Goal: Task Accomplishment & Management: Manage account settings

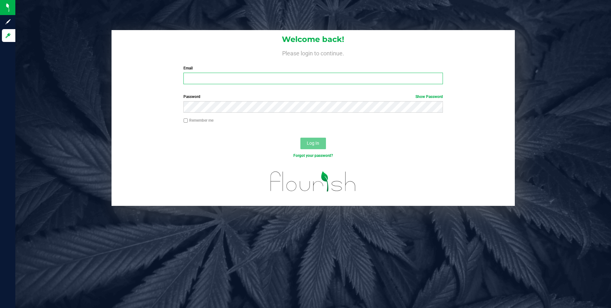
type input "[EMAIL_ADDRESS][DOMAIN_NAME]"
click at [285, 149] on div "Log In" at bounding box center [314, 145] width 404 height 21
click at [309, 143] on span "Log In" at bounding box center [313, 142] width 12 height 5
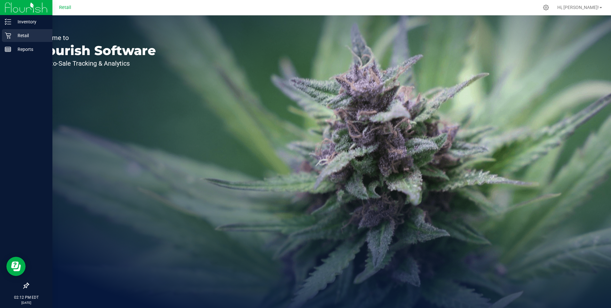
click at [7, 32] on icon at bounding box center [8, 35] width 6 height 6
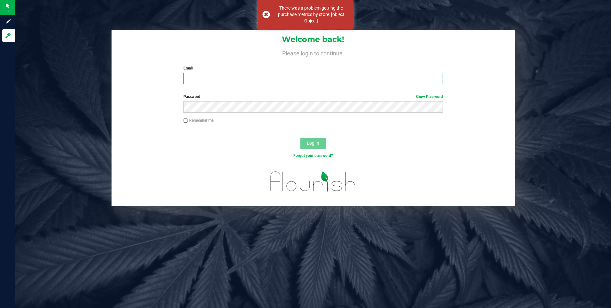
type input "[EMAIL_ADDRESS][DOMAIN_NAME]"
click at [320, 145] on button "Log In" at bounding box center [314, 143] width 26 height 12
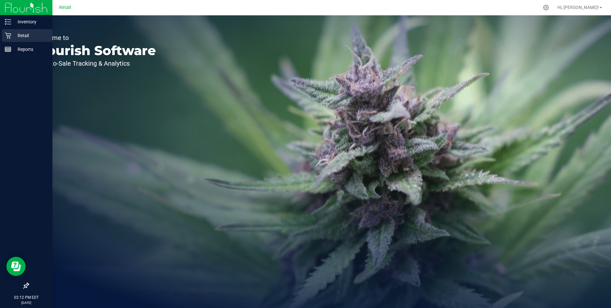
click at [11, 36] on p "Retail" at bounding box center [30, 36] width 38 height 8
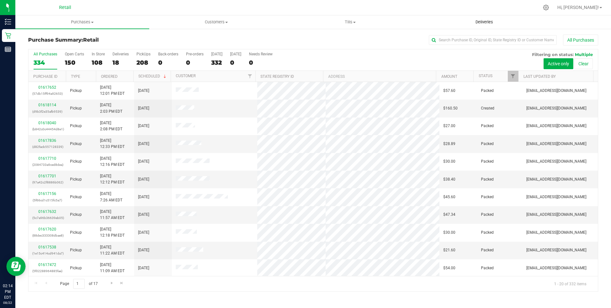
click at [473, 19] on uib-tab-heading "Deliveries" at bounding box center [484, 22] width 133 height 13
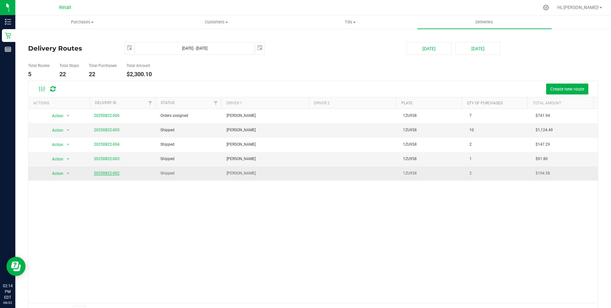
click at [101, 172] on link "20250822-002" at bounding box center [107, 173] width 26 height 4
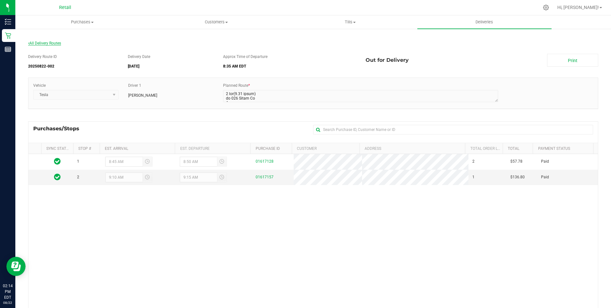
click at [50, 43] on span "All Delivery Routes" at bounding box center [44, 43] width 33 height 4
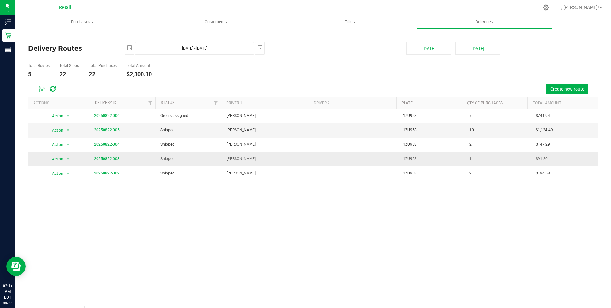
click at [113, 160] on link "20250822-003" at bounding box center [107, 158] width 26 height 4
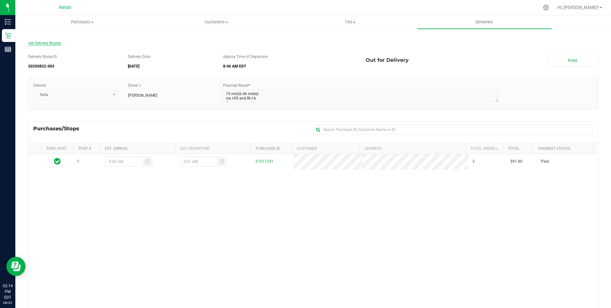
click at [43, 43] on span "All Delivery Routes" at bounding box center [44, 43] width 33 height 4
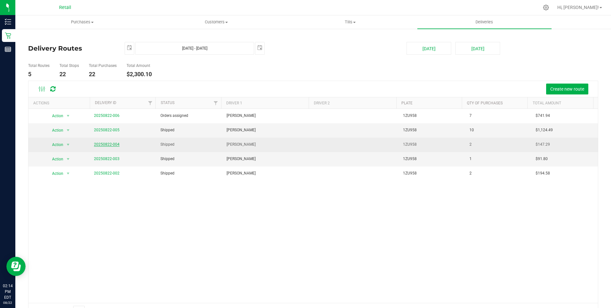
click at [106, 145] on link "20250822-004" at bounding box center [107, 144] width 26 height 4
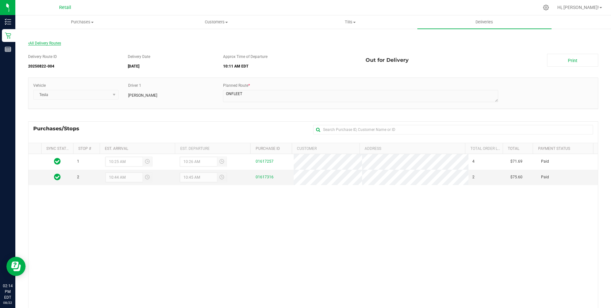
click at [43, 43] on span "All Delivery Routes" at bounding box center [44, 43] width 33 height 4
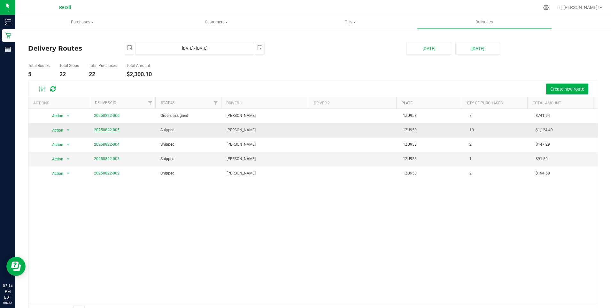
click at [98, 129] on link "20250822-005" at bounding box center [107, 130] width 26 height 4
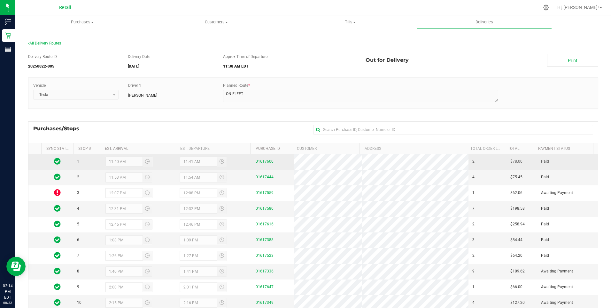
scroll to position [32, 0]
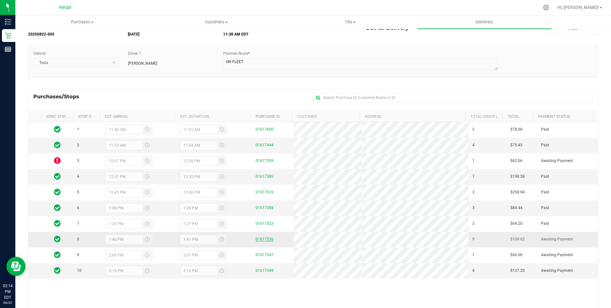
click at [262, 239] on link "01617336" at bounding box center [265, 239] width 18 height 4
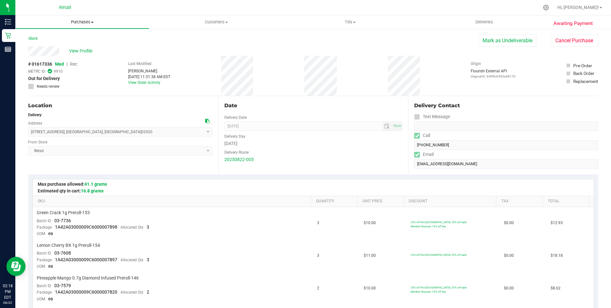
click at [87, 23] on span "Purchases" at bounding box center [82, 22] width 133 height 6
click at [71, 40] on span "Summary of purchases" at bounding box center [48, 38] width 66 height 5
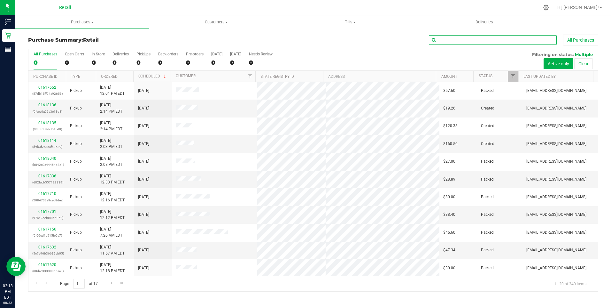
click at [457, 40] on input "text" at bounding box center [493, 40] width 128 height 10
type input "a"
click at [83, 22] on span "Purchases" at bounding box center [82, 22] width 134 height 6
click at [59, 39] on span "Summary of purchases" at bounding box center [48, 38] width 66 height 5
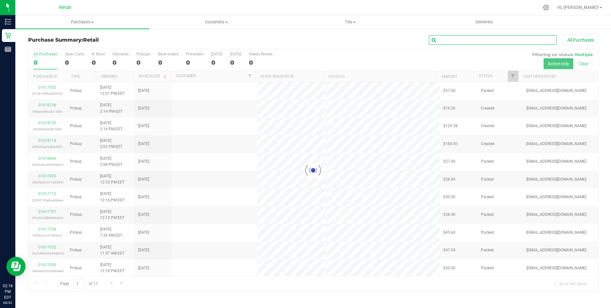
click at [477, 38] on input "text" at bounding box center [493, 40] width 128 height 10
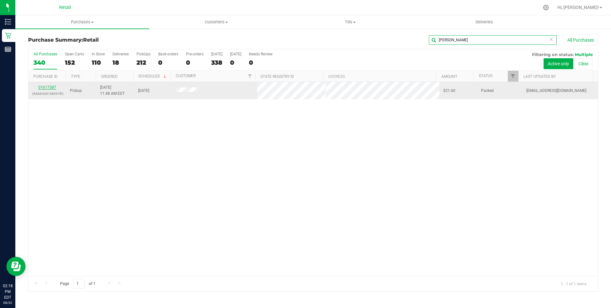
type input "[PERSON_NAME]"
click at [51, 86] on link "01617587" at bounding box center [47, 87] width 18 height 4
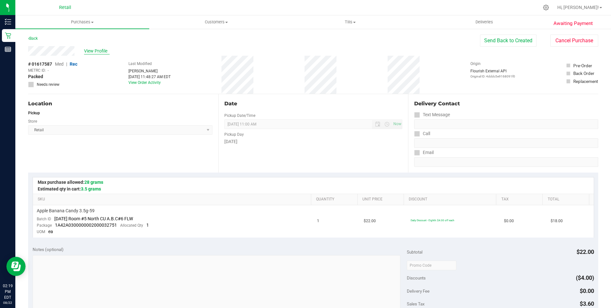
click at [92, 49] on span "View Profile" at bounding box center [97, 51] width 26 height 7
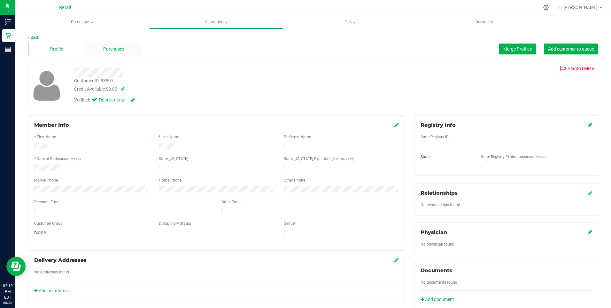
click at [120, 48] on span "Purchases" at bounding box center [113, 49] width 21 height 7
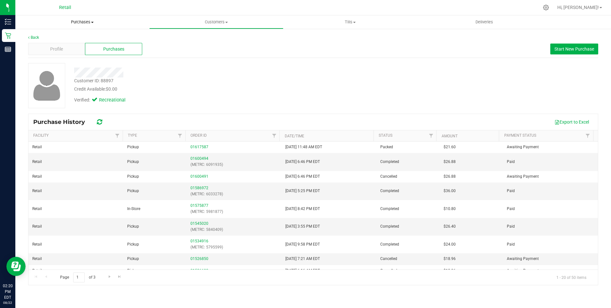
click at [90, 23] on span "Purchases" at bounding box center [82, 22] width 134 height 6
click at [69, 37] on span "Summary of purchases" at bounding box center [48, 38] width 66 height 5
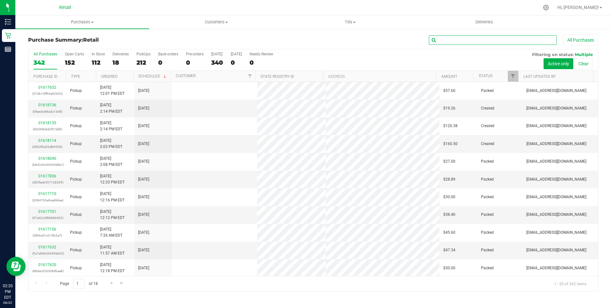
click at [446, 41] on input "text" at bounding box center [493, 40] width 128 height 10
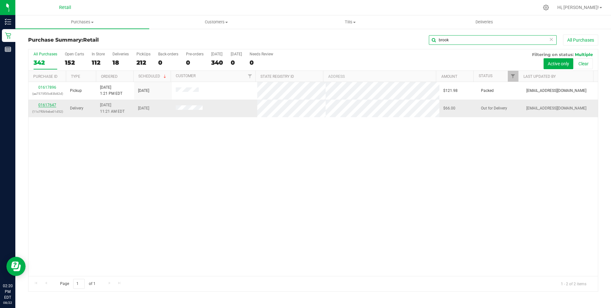
type input "brook"
click at [47, 104] on link "01617647" at bounding box center [47, 105] width 18 height 4
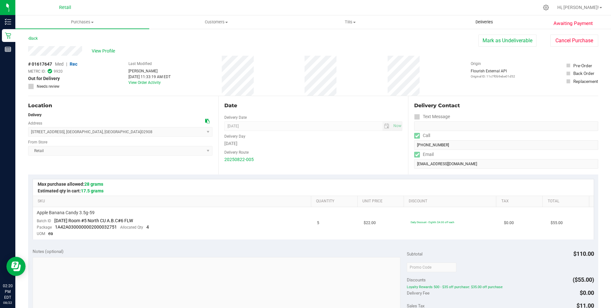
click at [497, 18] on uib-tab-heading "Deliveries" at bounding box center [484, 22] width 133 height 13
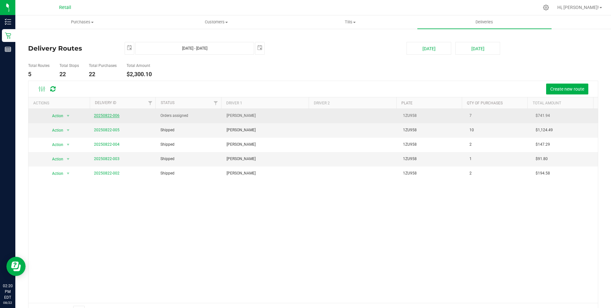
click at [108, 113] on link "20250822-006" at bounding box center [107, 115] width 26 height 4
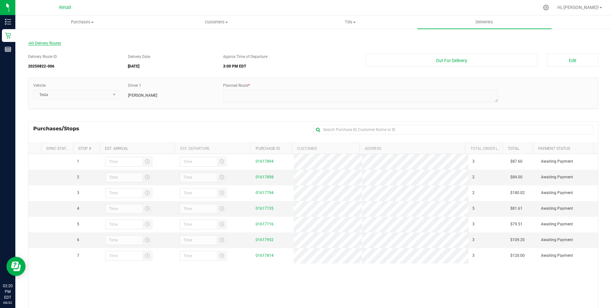
click at [49, 41] on span "All Delivery Routes" at bounding box center [44, 43] width 33 height 4
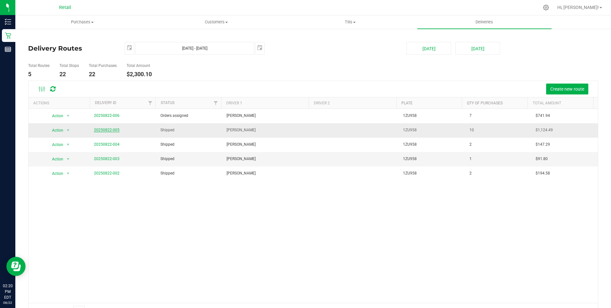
click at [100, 128] on link "20250822-005" at bounding box center [107, 130] width 26 height 4
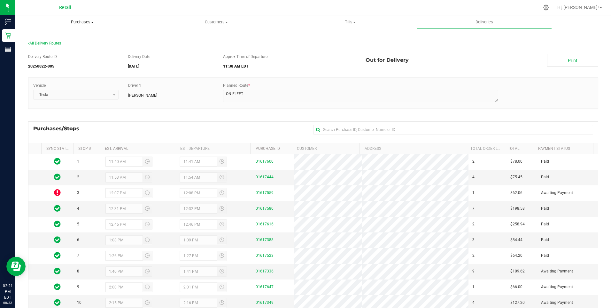
click at [84, 18] on uib-tab-heading "Purchases Summary of purchases Fulfillment All purchases" at bounding box center [82, 22] width 133 height 13
click at [60, 39] on span "Summary of purchases" at bounding box center [48, 38] width 66 height 5
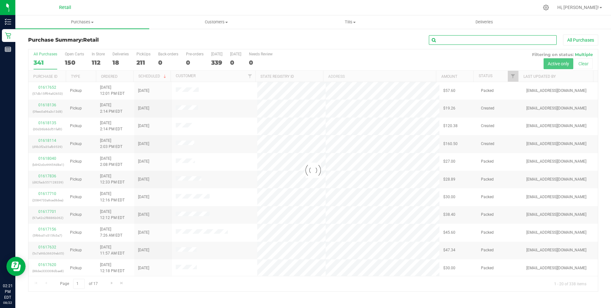
click at [455, 43] on input "text" at bounding box center [493, 40] width 128 height 10
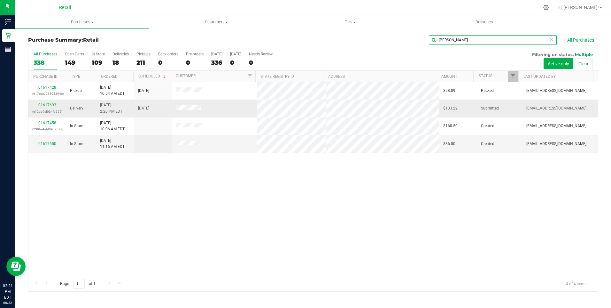
type input "[PERSON_NAME]"
click at [51, 102] on div "01617693 (c12bb9ef034fb255)" at bounding box center [47, 108] width 30 height 12
click at [52, 103] on link "01617693" at bounding box center [47, 105] width 18 height 4
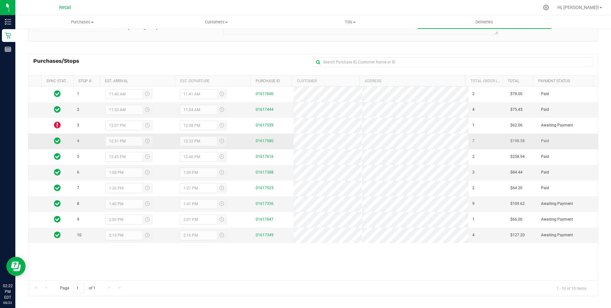
scroll to position [73, 0]
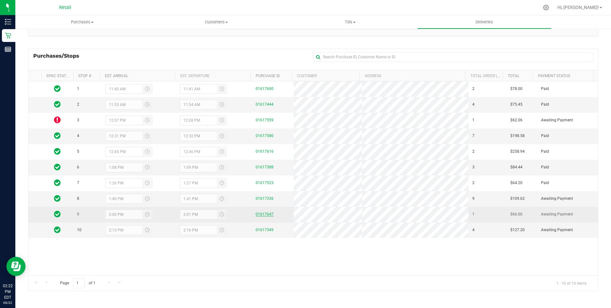
click at [261, 215] on link "01617647" at bounding box center [265, 214] width 18 height 4
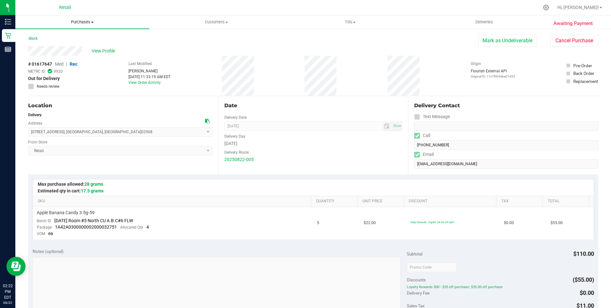
click at [82, 19] on span "Purchases" at bounding box center [82, 22] width 134 height 6
click at [50, 37] on span "Summary of purchases" at bounding box center [48, 38] width 66 height 5
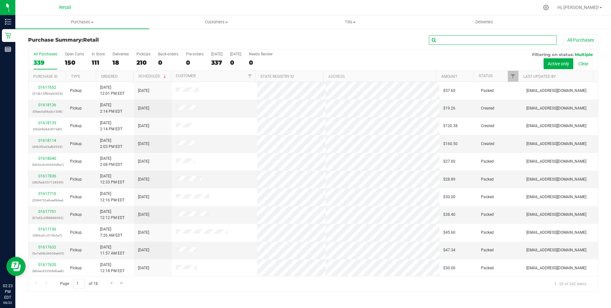
click at [486, 40] on input "text" at bounding box center [493, 40] width 128 height 10
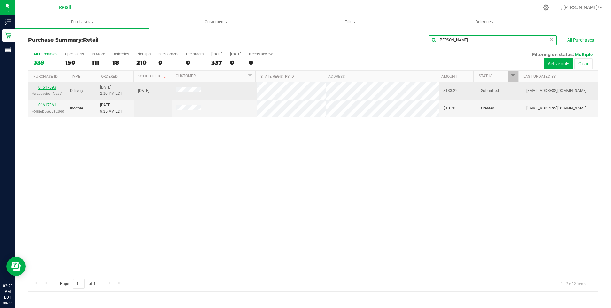
type input "[PERSON_NAME]"
click at [50, 85] on link "01617693" at bounding box center [47, 87] width 18 height 4
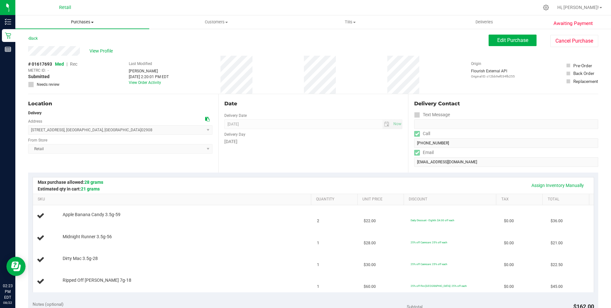
click at [87, 22] on span "Purchases" at bounding box center [82, 22] width 134 height 6
click at [61, 36] on span "Summary of purchases" at bounding box center [48, 38] width 66 height 5
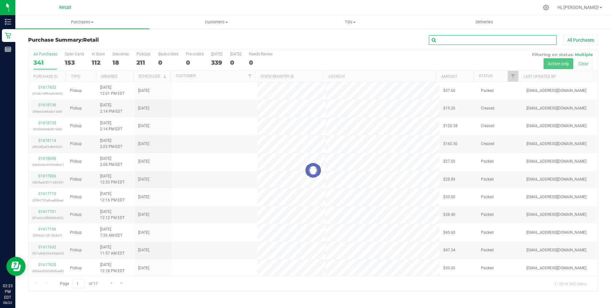
click at [468, 42] on input "text" at bounding box center [493, 40] width 128 height 10
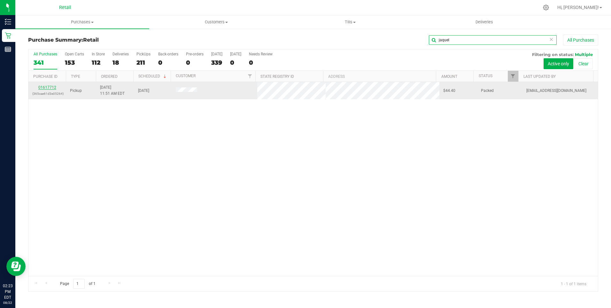
type input "jaquel"
click at [48, 85] on link "01617712" at bounding box center [47, 87] width 18 height 4
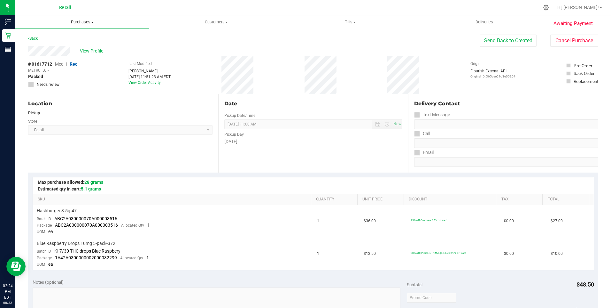
click at [95, 23] on span "Purchases" at bounding box center [82, 22] width 134 height 6
click at [62, 39] on span "Summary of purchases" at bounding box center [48, 38] width 66 height 5
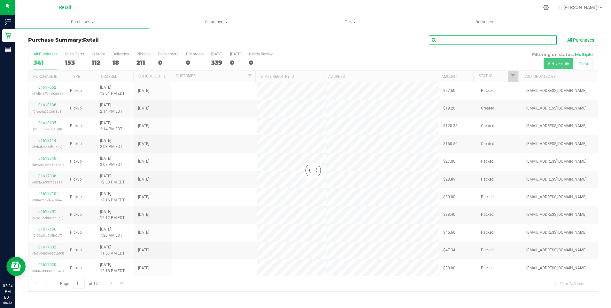
click at [493, 42] on input "text" at bounding box center [493, 40] width 128 height 10
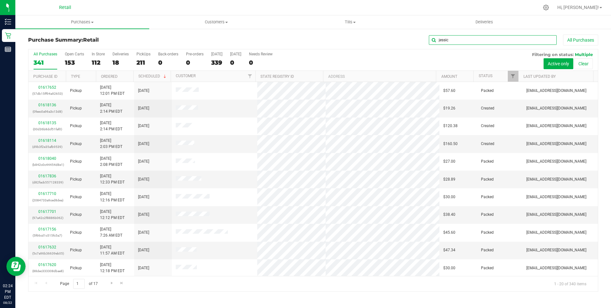
type input "[PERSON_NAME]"
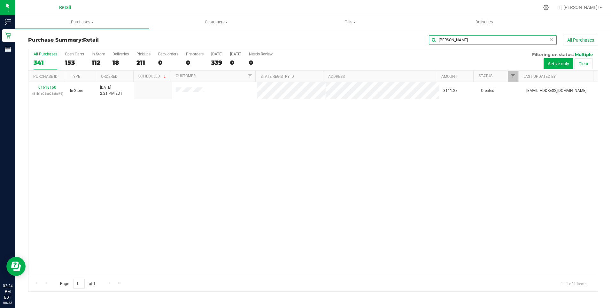
drag, startPoint x: 464, startPoint y: 43, endPoint x: 423, endPoint y: 43, distance: 40.9
click at [423, 43] on div "[PERSON_NAME] All Purchases" at bounding box center [408, 40] width 380 height 11
click at [220, 22] on span "Customers" at bounding box center [216, 22] width 133 height 6
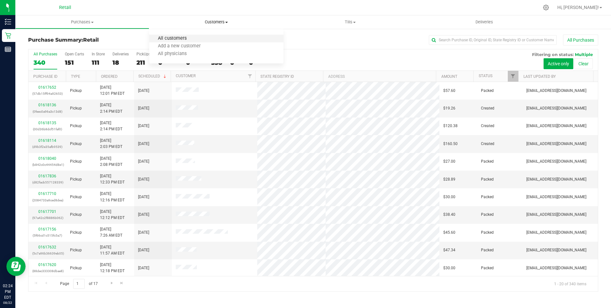
click at [162, 39] on span "All customers" at bounding box center [172, 38] width 46 height 5
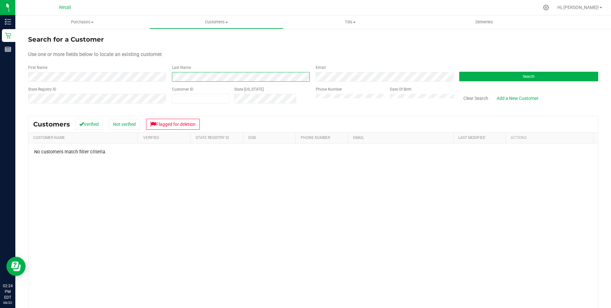
click at [179, 85] on form "Search for a Customer Use one or more fields below to locate an existing custom…" at bounding box center [313, 72] width 570 height 74
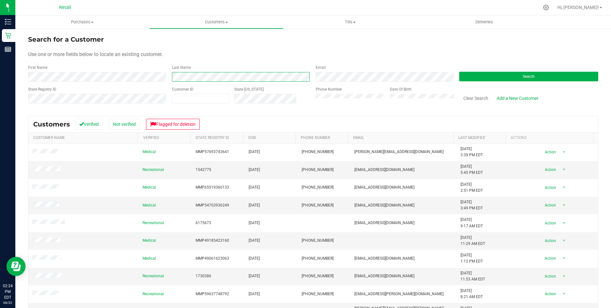
click at [155, 75] on div "First Name Last Name Email Search" at bounding box center [313, 73] width 570 height 17
click at [29, 72] on div "First Name" at bounding box center [97, 73] width 139 height 17
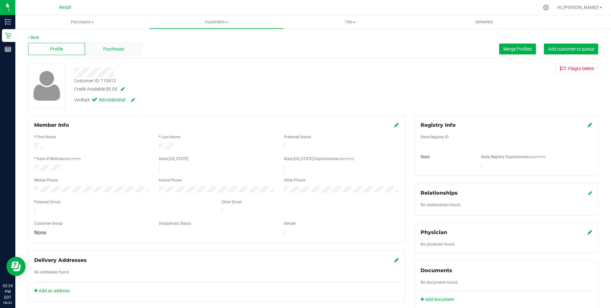
click at [116, 48] on span "Purchases" at bounding box center [113, 49] width 21 height 7
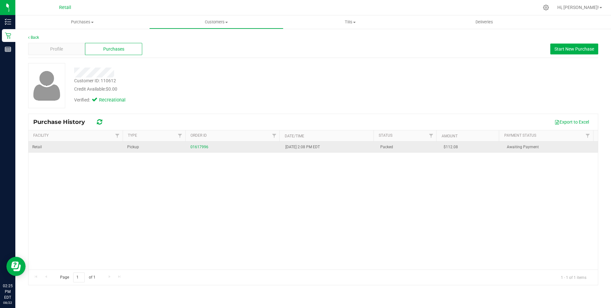
click at [206, 149] on div "01617996" at bounding box center [234, 147] width 87 height 6
click at [200, 147] on link "01617996" at bounding box center [200, 147] width 18 height 4
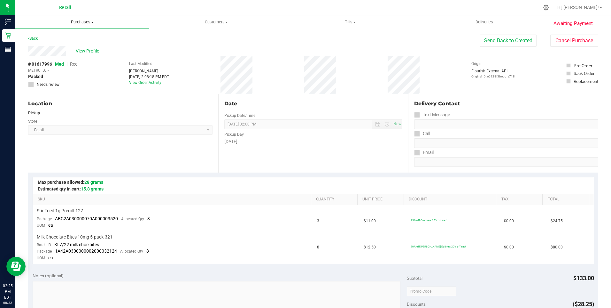
click at [89, 18] on uib-tab-heading "Purchases Summary of purchases Fulfillment All purchases" at bounding box center [82, 21] width 134 height 13
click at [64, 35] on li "Summary of purchases" at bounding box center [82, 39] width 134 height 8
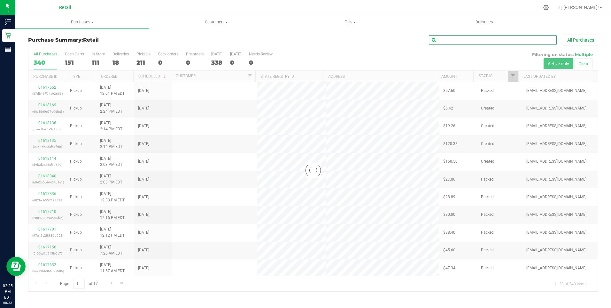
click at [501, 42] on input "text" at bounding box center [493, 40] width 128 height 10
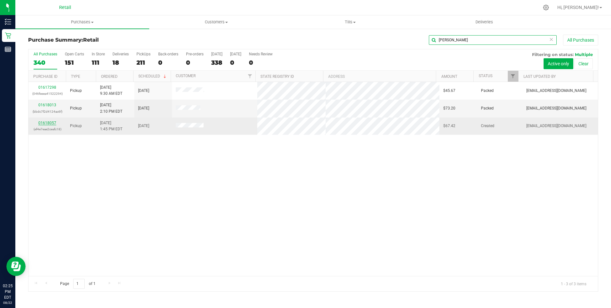
type input "[PERSON_NAME]"
click at [46, 121] on link "01618057" at bounding box center [47, 123] width 18 height 4
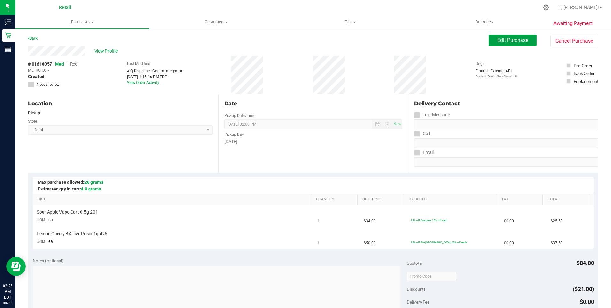
click at [512, 44] on button "Edit Purchase" at bounding box center [513, 41] width 48 height 12
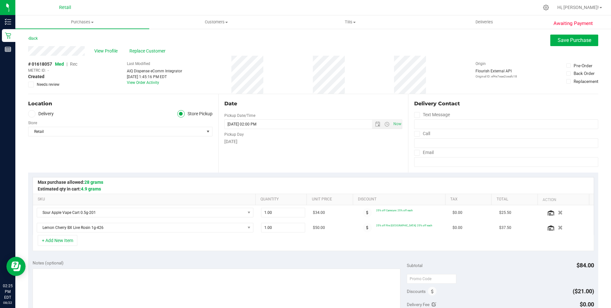
click at [74, 63] on span "Rec" at bounding box center [73, 63] width 7 height 5
click at [566, 38] on span "Save Purchase" at bounding box center [575, 40] width 34 height 6
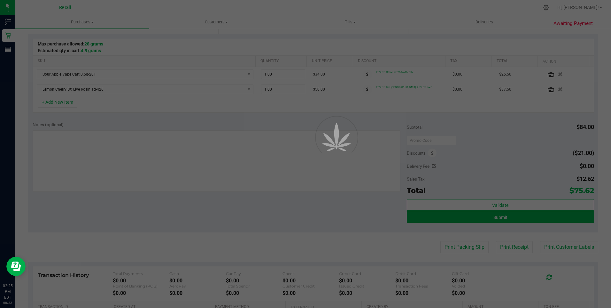
scroll to position [160, 0]
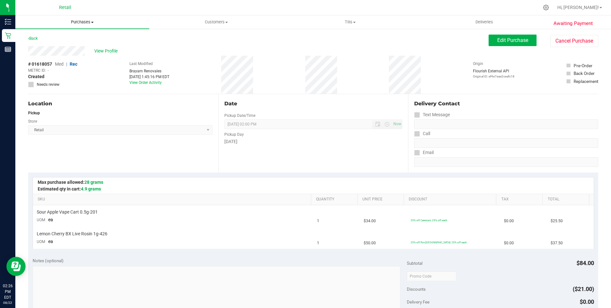
drag, startPoint x: 74, startPoint y: 19, endPoint x: 62, endPoint y: 22, distance: 11.6
click at [74, 19] on span "Purchases" at bounding box center [82, 22] width 134 height 6
click at [51, 39] on span "Summary of purchases" at bounding box center [48, 38] width 66 height 5
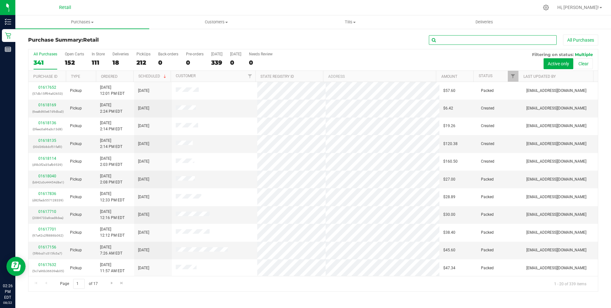
click at [455, 40] on input "text" at bounding box center [493, 40] width 128 height 10
type input "[PERSON_NAME]"
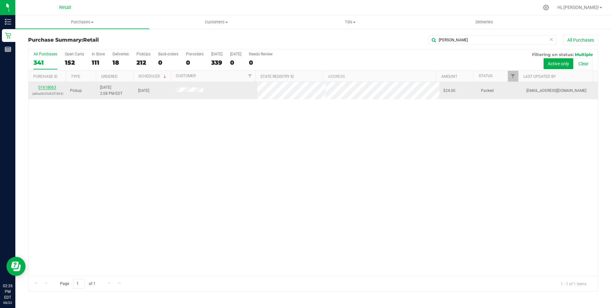
click at [50, 86] on link "01618063" at bounding box center [47, 87] width 18 height 4
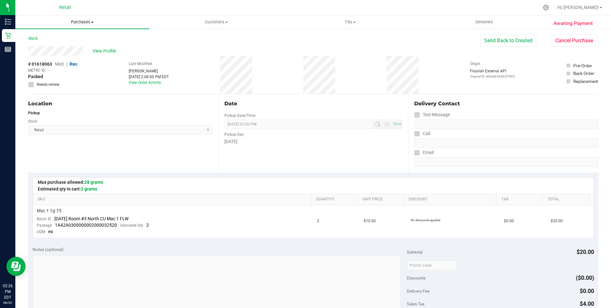
click at [79, 23] on span "Purchases" at bounding box center [82, 22] width 134 height 6
click at [49, 39] on span "Summary of purchases" at bounding box center [48, 38] width 66 height 5
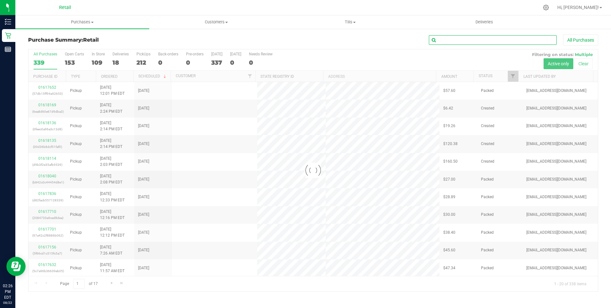
click at [460, 44] on input "text" at bounding box center [493, 40] width 128 height 10
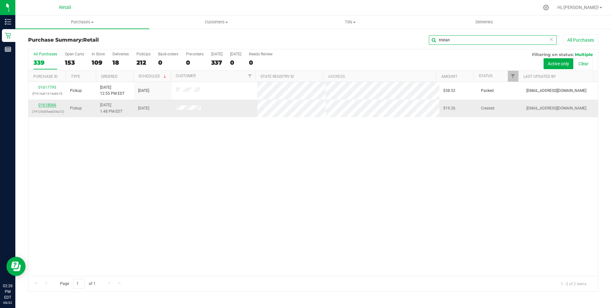
type input "tristan"
click at [44, 103] on link "01618066" at bounding box center [47, 105] width 18 height 4
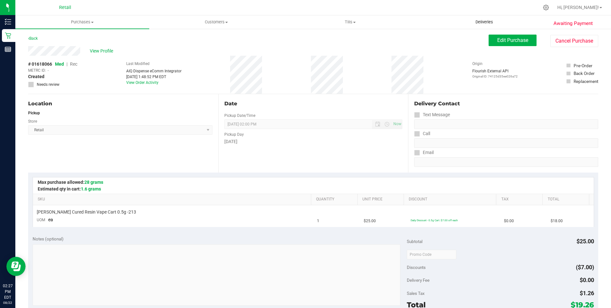
click at [476, 21] on span "Deliveries" at bounding box center [484, 22] width 35 height 6
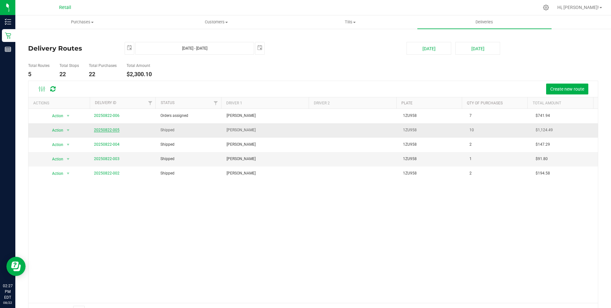
click at [99, 129] on link "20250822-005" at bounding box center [107, 130] width 26 height 4
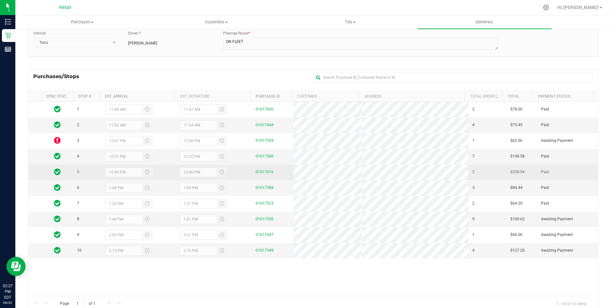
scroll to position [41, 0]
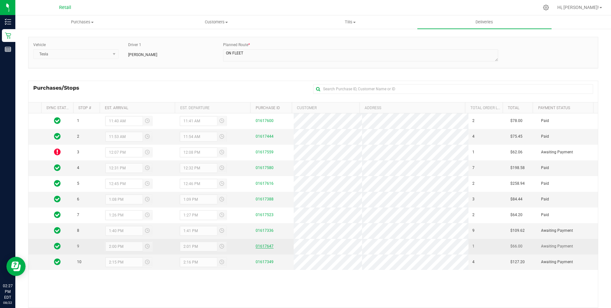
click at [266, 247] on link "01617647" at bounding box center [265, 246] width 18 height 4
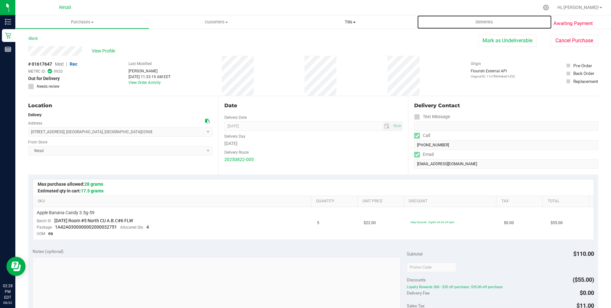
drag, startPoint x: 483, startPoint y: 20, endPoint x: 351, endPoint y: 27, distance: 132.9
click at [483, 20] on span "Deliveries" at bounding box center [484, 22] width 35 height 6
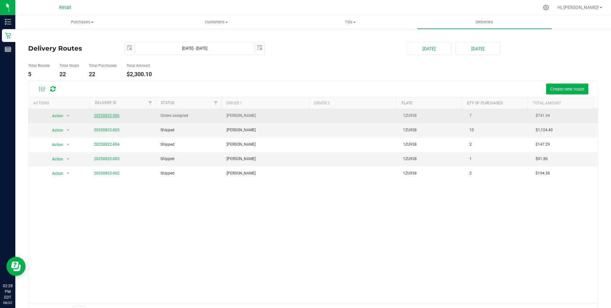
click at [112, 115] on link "20250822-006" at bounding box center [107, 115] width 26 height 4
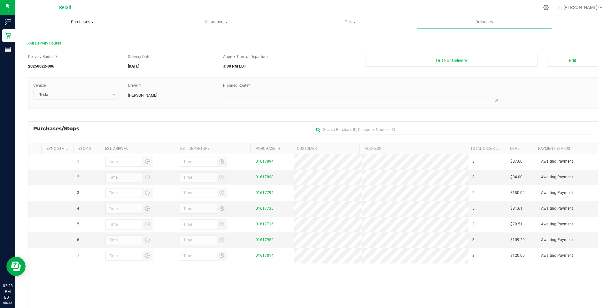
click at [92, 22] on span at bounding box center [92, 22] width 3 height 1
click at [59, 38] on span "Summary of purchases" at bounding box center [48, 38] width 66 height 5
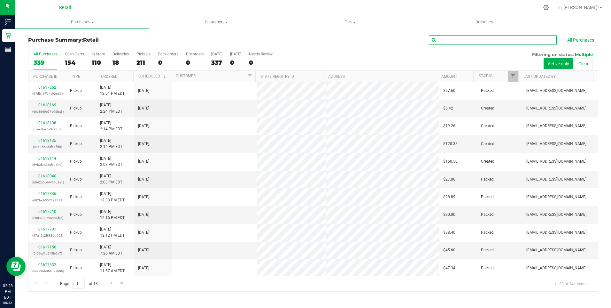
click at [474, 42] on input "text" at bounding box center [493, 40] width 128 height 10
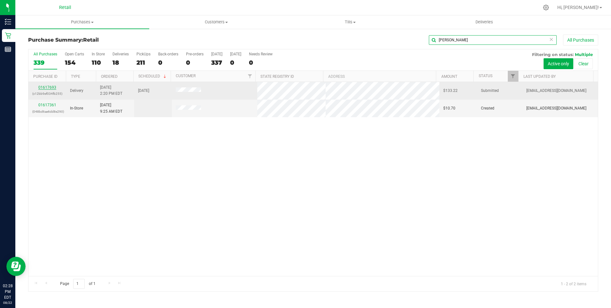
type input "[PERSON_NAME]"
click at [48, 88] on link "01617693" at bounding box center [47, 87] width 18 height 4
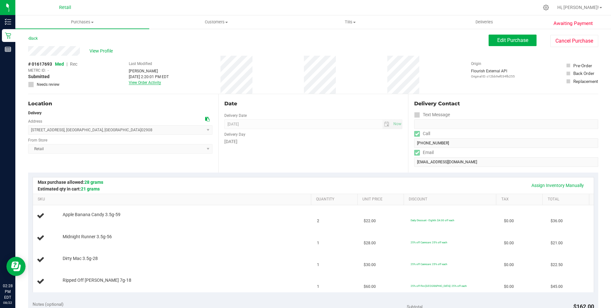
click at [146, 82] on link "View Order Activity" at bounding box center [145, 82] width 32 height 4
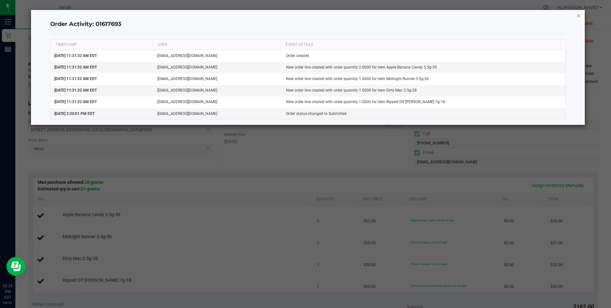
click at [578, 15] on icon "button" at bounding box center [579, 16] width 4 height 8
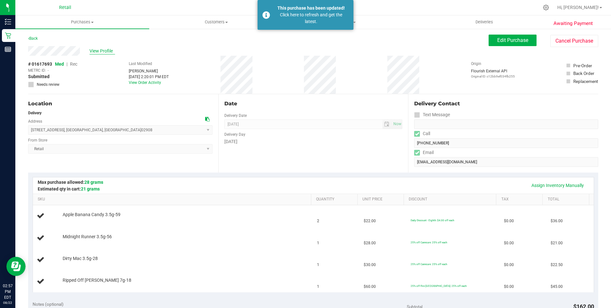
click at [98, 53] on span "View Profile" at bounding box center [103, 51] width 26 height 7
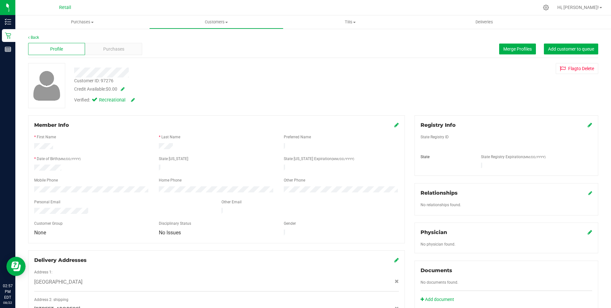
click at [125, 87] on span at bounding box center [121, 89] width 6 height 4
click at [129, 92] on span "$0.00 0" at bounding box center [131, 91] width 48 height 10
type input "21.600"
type input "$21.60"
click at [161, 91] on span at bounding box center [158, 90] width 7 height 4
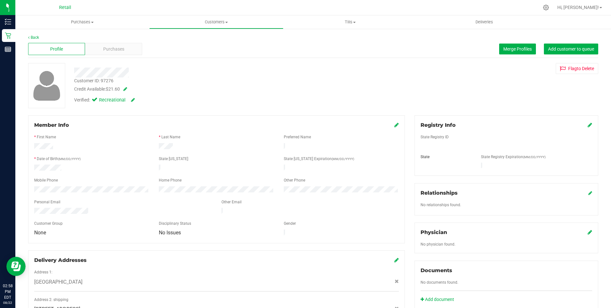
click at [126, 90] on span at bounding box center [124, 89] width 6 height 4
click at [167, 91] on span at bounding box center [167, 90] width 6 height 4
click at [127, 90] on span at bounding box center [124, 89] width 6 height 4
drag, startPoint x: 131, startPoint y: 91, endPoint x: 85, endPoint y: 93, distance: 46.1
click at [85, 93] on div "Credit Available: $21.60 21.6" at bounding box center [214, 91] width 280 height 10
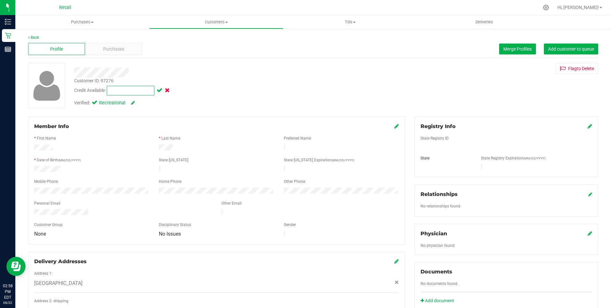
type input "0"
type input "$0.00"
click at [160, 89] on span at bounding box center [158, 90] width 7 height 4
click at [222, 23] on span "Customers" at bounding box center [216, 22] width 133 height 6
click at [175, 36] on span "All customers" at bounding box center [172, 38] width 46 height 5
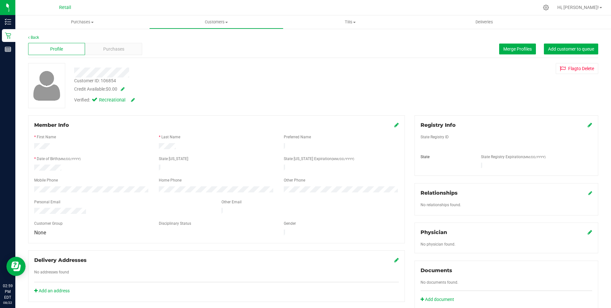
click at [125, 88] on span at bounding box center [121, 89] width 6 height 4
drag, startPoint x: 130, startPoint y: 93, endPoint x: 91, endPoint y: 93, distance: 39.3
click at [91, 93] on div "Credit Available: $0.00 0" at bounding box center [214, 91] width 280 height 10
type input "21.60"
type input "$21.60"
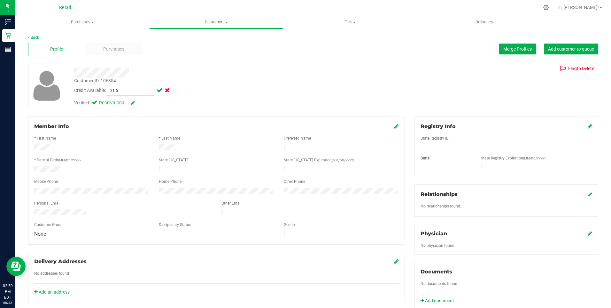
click at [162, 89] on span at bounding box center [158, 90] width 7 height 4
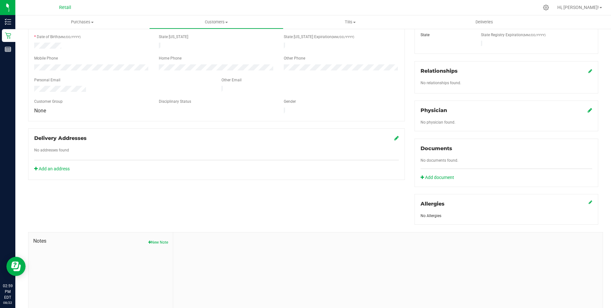
scroll to position [147, 0]
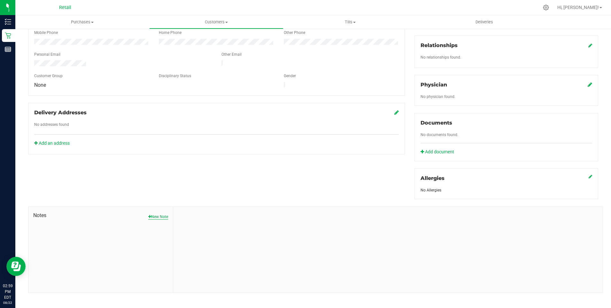
click at [163, 214] on button "New Note" at bounding box center [158, 217] width 20 height 6
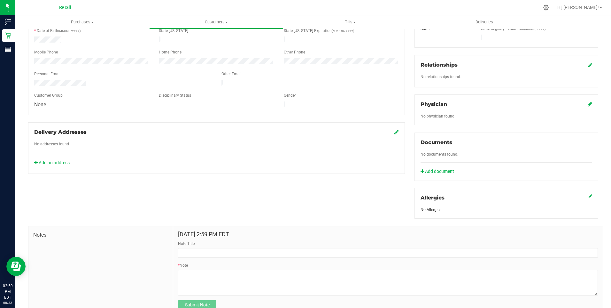
scroll to position [150, 0]
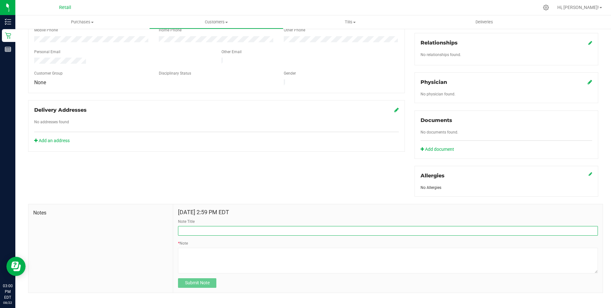
click at [208, 227] on input "Note Title" at bounding box center [388, 231] width 420 height 10
type input "Store Credit"
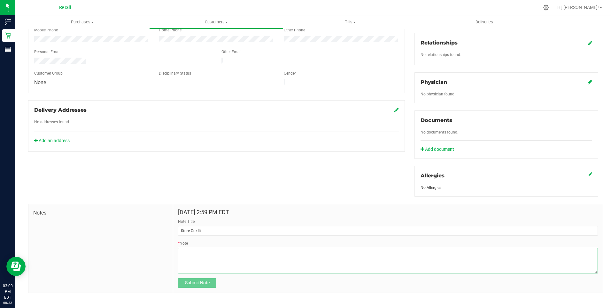
click at [224, 249] on textarea "* Note" at bounding box center [388, 260] width 420 height 26
type textarea "T"
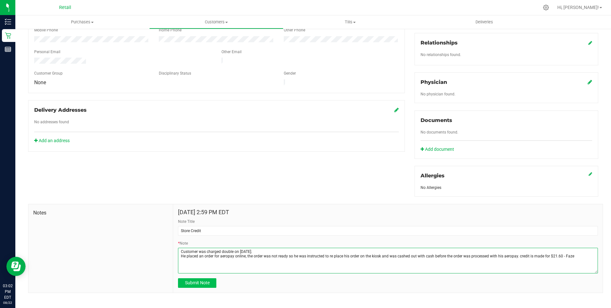
type textarea "Customer was charged double on [DATE]. He placed an order for aeropay online, t…"
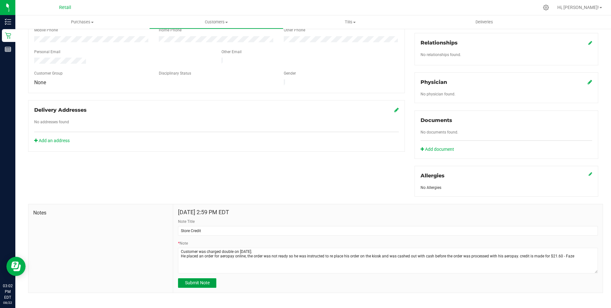
click at [207, 280] on span "Submit Note" at bounding box center [197, 282] width 25 height 5
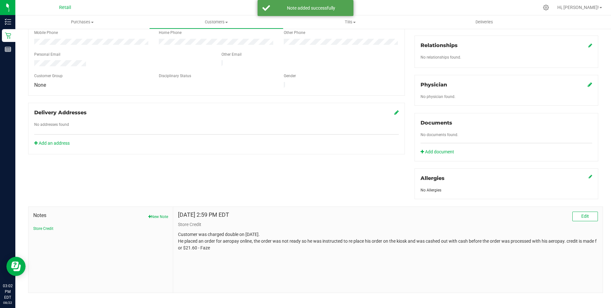
scroll to position [0, 0]
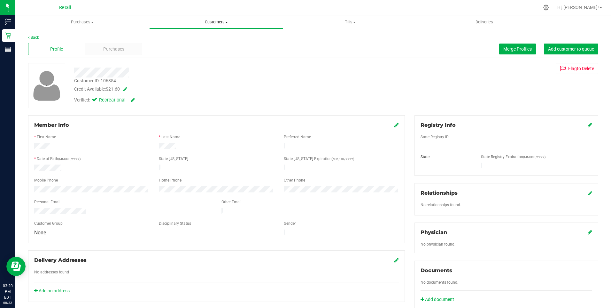
click at [218, 21] on span "Customers" at bounding box center [216, 22] width 133 height 6
click at [175, 39] on span "All customers" at bounding box center [172, 38] width 46 height 5
click at [132, 51] on div "Purchases" at bounding box center [113, 49] width 57 height 12
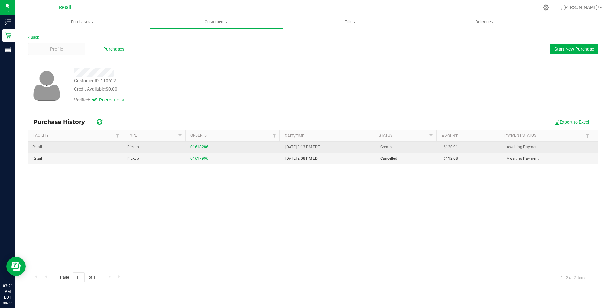
click at [195, 145] on link "01618286" at bounding box center [200, 147] width 18 height 4
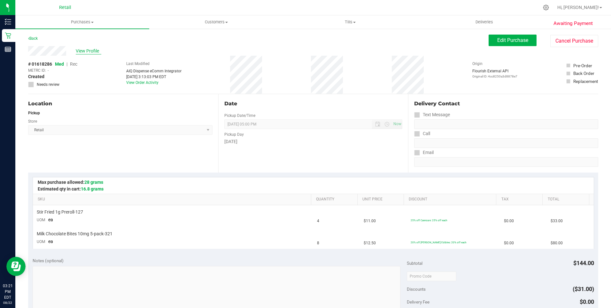
click at [90, 51] on span "View Profile" at bounding box center [89, 51] width 26 height 7
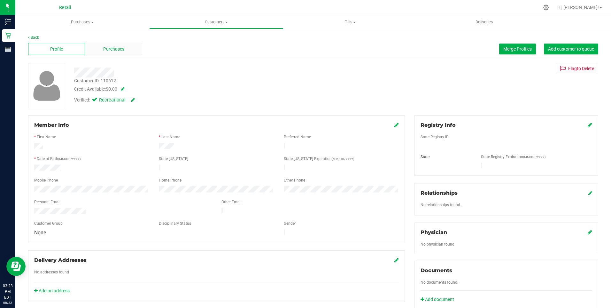
click at [124, 43] on div "Purchases" at bounding box center [113, 49] width 57 height 12
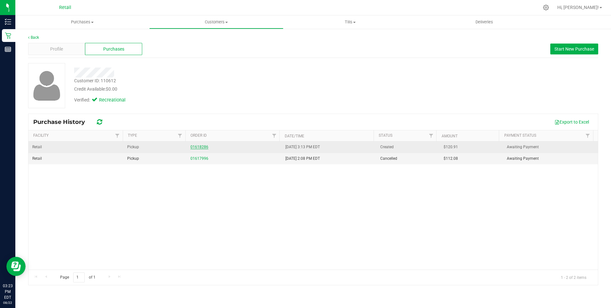
click at [201, 145] on link "01618286" at bounding box center [200, 147] width 18 height 4
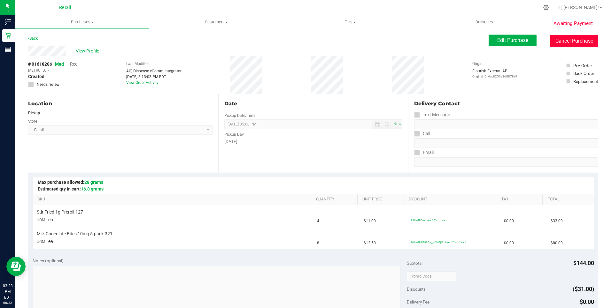
click at [572, 40] on button "Cancel Purchase" at bounding box center [575, 41] width 48 height 12
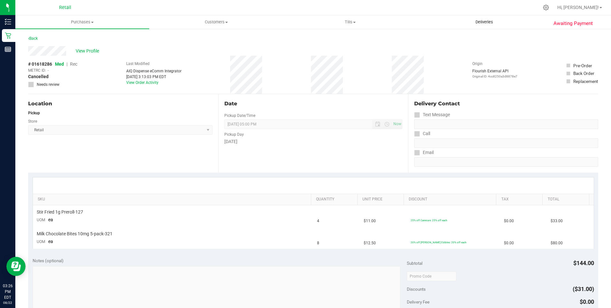
click at [489, 23] on span "Deliveries" at bounding box center [484, 22] width 35 height 6
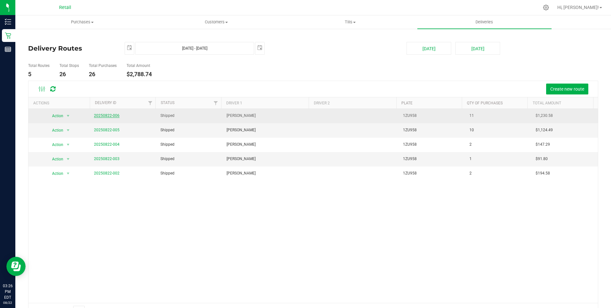
click at [108, 113] on link "20250822-006" at bounding box center [107, 115] width 26 height 4
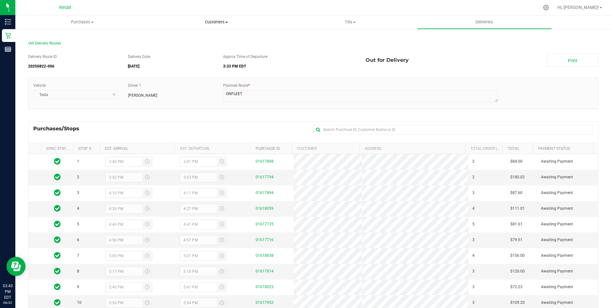
click at [230, 24] on span "Customers" at bounding box center [216, 22] width 133 height 6
click at [201, 39] on li "All customers" at bounding box center [216, 39] width 134 height 8
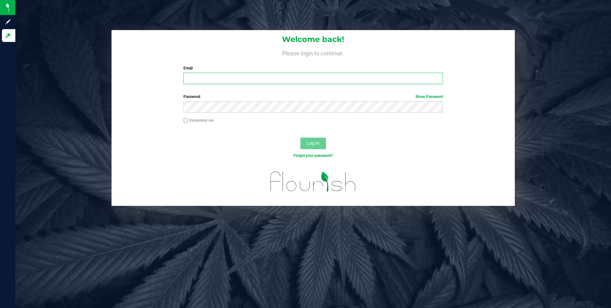
type input "[EMAIL_ADDRESS][DOMAIN_NAME]"
click at [289, 146] on div "Log In" at bounding box center [314, 145] width 404 height 21
click at [309, 145] on span "Log In" at bounding box center [313, 142] width 12 height 5
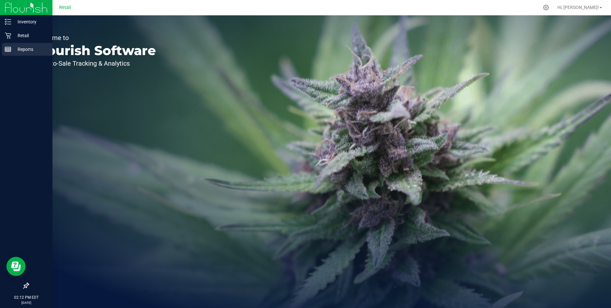
click at [7, 51] on line at bounding box center [8, 51] width 6 height 0
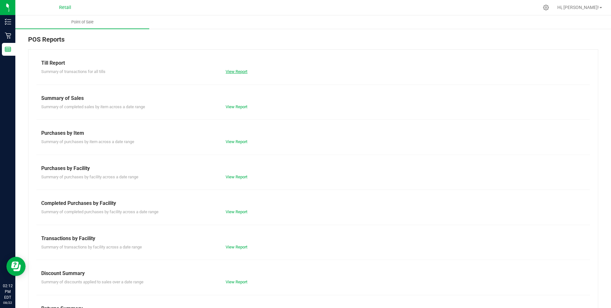
click at [231, 72] on link "View Report" at bounding box center [237, 71] width 22 height 5
